Goal: Find specific page/section: Find specific page/section

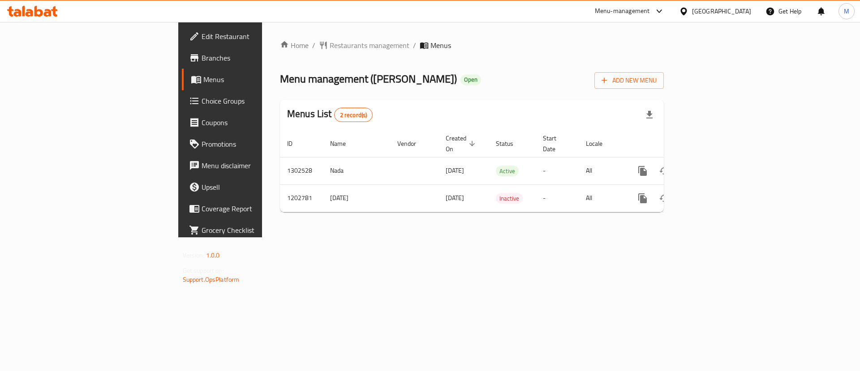
click at [280, 78] on span "Menu management ( [PERSON_NAME] )" at bounding box center [368, 79] width 177 height 20
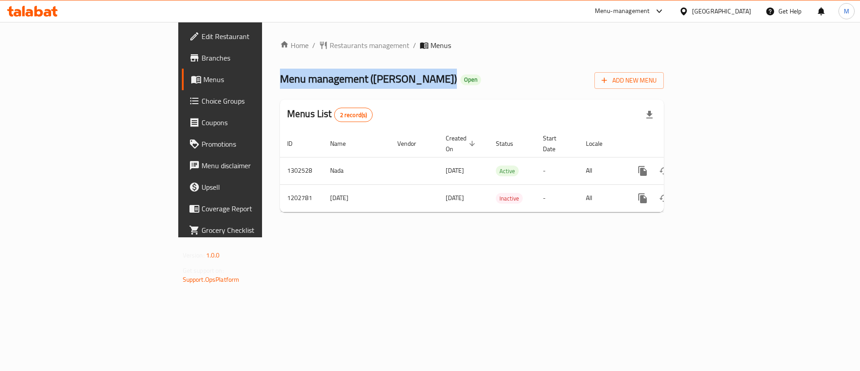
click at [280, 78] on span "Menu management ( [PERSON_NAME] )" at bounding box center [368, 79] width 177 height 20
click at [330, 42] on span "Restaurants management" at bounding box center [370, 45] width 80 height 11
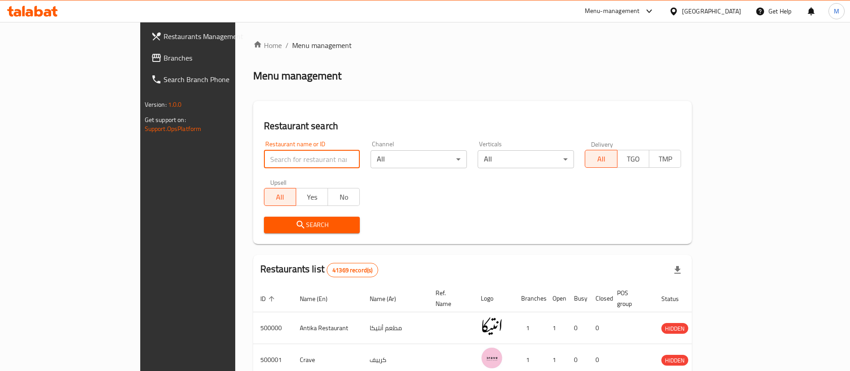
click at [264, 157] on input "search" at bounding box center [312, 159] width 96 height 18
paste input "502463"
type input "502463"
click button "Search" at bounding box center [312, 224] width 96 height 17
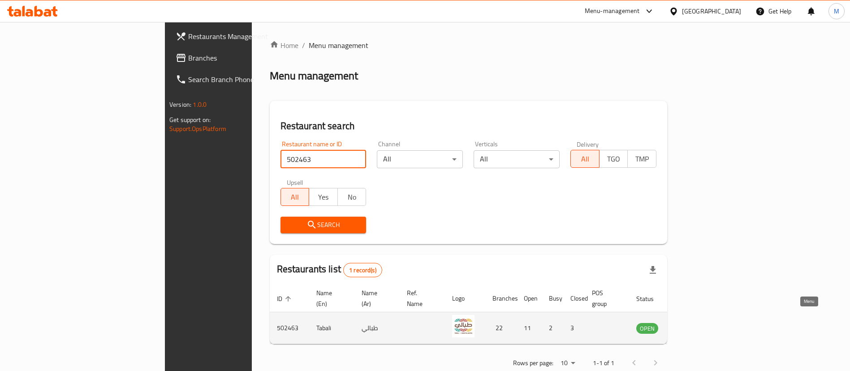
click at [694, 322] on icon "enhanced table" at bounding box center [688, 327] width 11 height 11
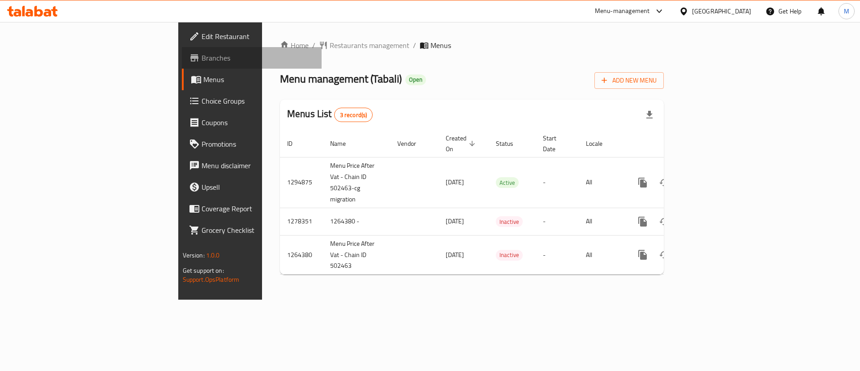
click at [202, 62] on span "Branches" at bounding box center [258, 57] width 113 height 11
